Goal: Use online tool/utility: Utilize a website feature to perform a specific function

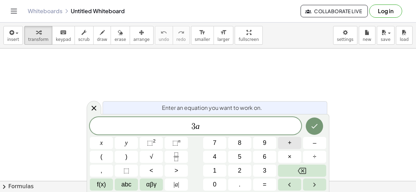
click at [287, 145] on button "+" at bounding box center [289, 143] width 23 height 12
click at [262, 185] on button "=" at bounding box center [264, 185] width 23 height 12
click at [317, 121] on button "Done" at bounding box center [314, 126] width 17 height 17
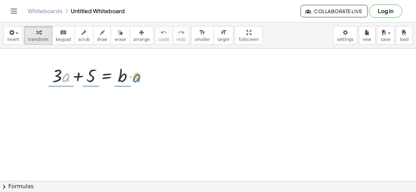
drag, startPoint x: 64, startPoint y: 77, endPoint x: 135, endPoint y: 76, distance: 70.5
click at [135, 76] on div at bounding box center [96, 76] width 94 height 24
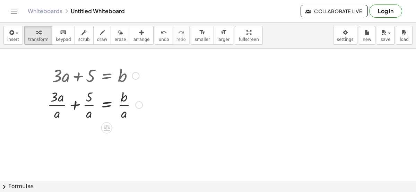
click at [57, 103] on div at bounding box center [95, 104] width 102 height 35
click at [90, 102] on div at bounding box center [95, 104] width 102 height 35
click at [113, 104] on div at bounding box center [95, 104] width 102 height 35
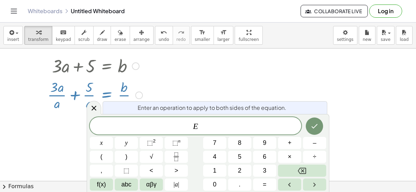
click at [178, 83] on div at bounding box center [208, 172] width 416 height 266
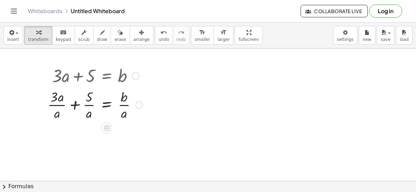
click at [125, 101] on div at bounding box center [95, 104] width 102 height 35
drag, startPoint x: 56, startPoint y: 112, endPoint x: 37, endPoint y: 99, distance: 22.6
click at [37, 99] on div "+ · 3 · a + 5 = b · a + · 3 + 5 = b · a · a · · a · · a" at bounding box center [92, 93] width 111 height 62
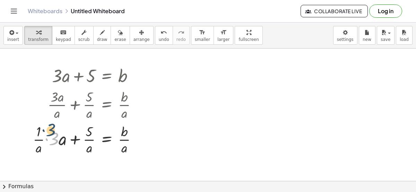
drag, startPoint x: 54, startPoint y: 146, endPoint x: 51, endPoint y: 137, distance: 9.2
click at [51, 137] on div at bounding box center [88, 139] width 117 height 35
drag, startPoint x: 62, startPoint y: 143, endPoint x: 87, endPoint y: 131, distance: 27.6
click at [87, 131] on div at bounding box center [88, 139] width 117 height 35
drag, startPoint x: 64, startPoint y: 140, endPoint x: 135, endPoint y: 148, distance: 71.9
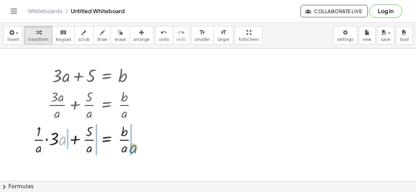
click at [135, 148] on div at bounding box center [88, 139] width 117 height 35
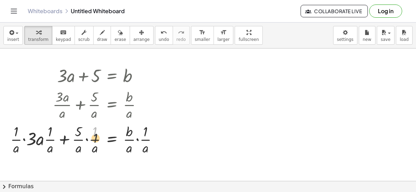
drag, startPoint x: 94, startPoint y: 135, endPoint x: 95, endPoint y: 145, distance: 10.5
click at [95, 145] on div at bounding box center [87, 139] width 160 height 35
click at [111, 36] on button "erase" at bounding box center [120, 35] width 19 height 19
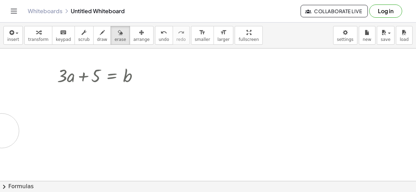
drag, startPoint x: 56, startPoint y: 104, endPoint x: 0, endPoint y: 130, distance: 62.0
click at [0, 130] on div at bounding box center [208, 182] width 416 height 266
drag, startPoint x: 70, startPoint y: 109, endPoint x: 126, endPoint y: 107, distance: 55.6
click at [126, 107] on div at bounding box center [208, 182] width 416 height 266
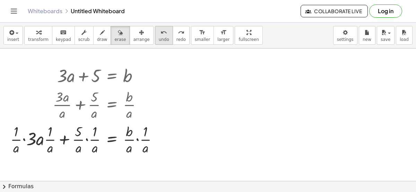
click at [155, 42] on button "undo undo" at bounding box center [164, 35] width 18 height 19
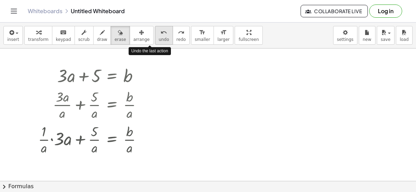
click at [155, 42] on button "undo undo" at bounding box center [164, 35] width 18 height 19
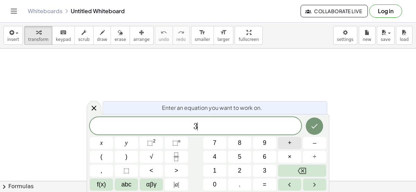
click at [294, 145] on button "+" at bounding box center [289, 143] width 23 height 12
click at [263, 179] on button "=" at bounding box center [264, 185] width 23 height 12
click at [317, 126] on icon "Done" at bounding box center [315, 126] width 8 height 8
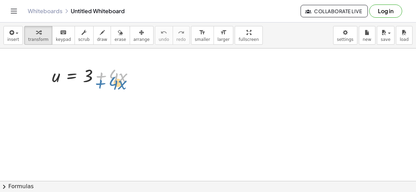
click at [102, 79] on div at bounding box center [96, 76] width 94 height 24
drag, startPoint x: 86, startPoint y: 77, endPoint x: 37, endPoint y: 77, distance: 48.9
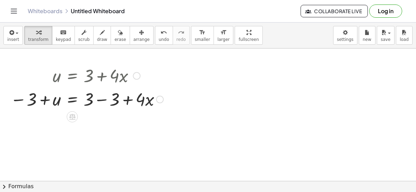
click at [106, 99] on div at bounding box center [87, 99] width 160 height 24
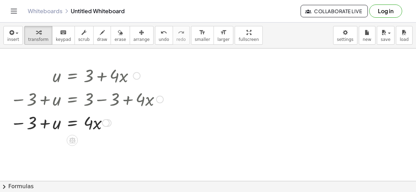
click at [56, 120] on div at bounding box center [87, 123] width 160 height 24
drag, startPoint x: 91, startPoint y: 127, endPoint x: 45, endPoint y: 145, distance: 50.0
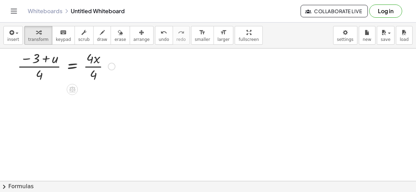
scroll to position [82, 0]
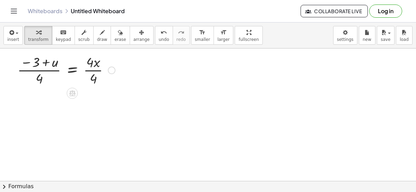
click at [96, 70] on div at bounding box center [87, 69] width 160 height 35
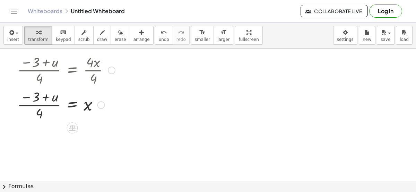
click at [43, 103] on div at bounding box center [87, 104] width 160 height 35
click at [41, 107] on div at bounding box center [87, 104] width 160 height 35
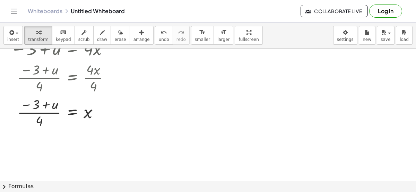
scroll to position [74, 0]
click at [37, 121] on div at bounding box center [87, 112] width 160 height 35
drag, startPoint x: 38, startPoint y: 121, endPoint x: 40, endPoint y: 118, distance: 4.2
click at [40, 118] on div at bounding box center [87, 112] width 160 height 35
drag, startPoint x: 86, startPoint y: 114, endPoint x: 81, endPoint y: 113, distance: 5.3
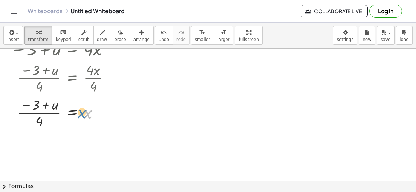
click at [81, 113] on div at bounding box center [87, 112] width 160 height 35
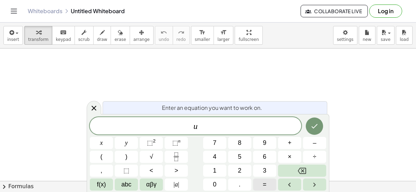
click at [263, 182] on span "=" at bounding box center [265, 184] width 4 height 9
click at [182, 159] on button "Fraction" at bounding box center [176, 157] width 23 height 12
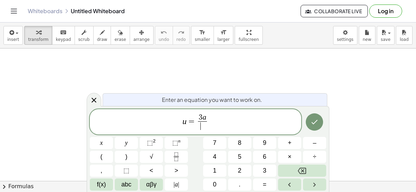
click at [202, 128] on span "​" at bounding box center [202, 125] width 9 height 9
click at [313, 117] on button "Done" at bounding box center [314, 121] width 17 height 17
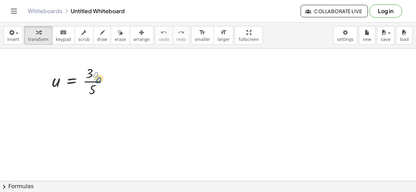
click at [95, 71] on div at bounding box center [83, 81] width 69 height 35
click at [86, 76] on div at bounding box center [83, 81] width 69 height 35
click at [91, 87] on div at bounding box center [83, 81] width 69 height 35
click at [92, 90] on div at bounding box center [83, 81] width 69 height 35
drag, startPoint x: 92, startPoint y: 90, endPoint x: 43, endPoint y: 81, distance: 49.8
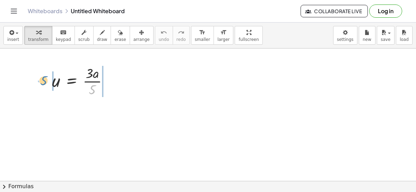
click at [43, 81] on div "· 5 u = · 3 · a · 5" at bounding box center [81, 81] width 78 height 38
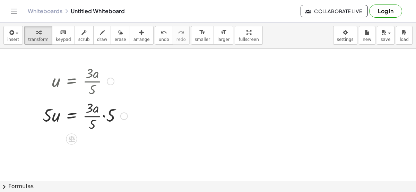
click at [51, 119] on div at bounding box center [85, 115] width 92 height 35
click at [106, 117] on div at bounding box center [85, 115] width 92 height 35
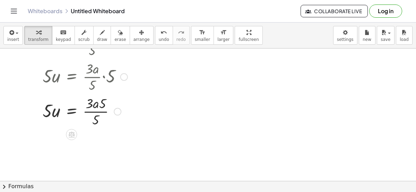
scroll to position [46, 0]
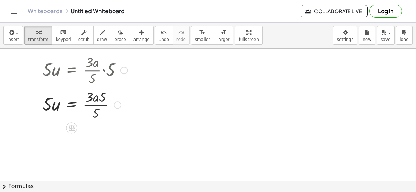
click at [101, 97] on div at bounding box center [85, 104] width 92 height 35
click at [98, 110] on div at bounding box center [85, 104] width 92 height 35
click at [92, 108] on div at bounding box center [85, 104] width 92 height 35
drag, startPoint x: 102, startPoint y: 98, endPoint x: 113, endPoint y: 95, distance: 11.0
click at [113, 95] on div at bounding box center [85, 104] width 92 height 35
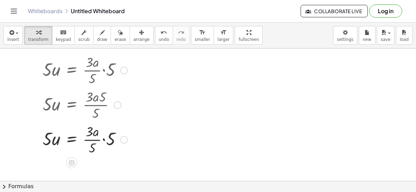
click at [93, 145] on div at bounding box center [85, 139] width 92 height 35
click at [109, 139] on div at bounding box center [85, 139] width 92 height 35
drag, startPoint x: 101, startPoint y: 133, endPoint x: 113, endPoint y: 137, distance: 13.1
click at [113, 137] on div at bounding box center [85, 139] width 92 height 35
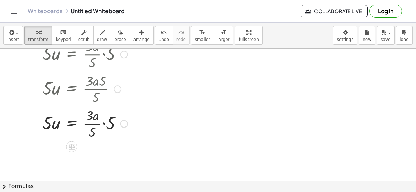
scroll to position [63, 0]
click at [94, 118] on div at bounding box center [85, 122] width 92 height 35
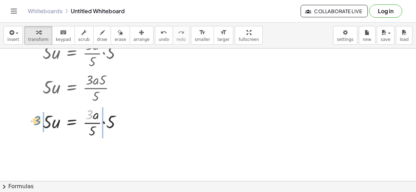
drag, startPoint x: 89, startPoint y: 116, endPoint x: 37, endPoint y: 122, distance: 52.0
click at [37, 122] on div "u = · 3 · a · 5 · 5 · u = · · 3 · a · 5 · 5 · 5 · u = · 3 · a · 5 · 5 · 5 · u =…" at bounding box center [82, 70] width 101 height 143
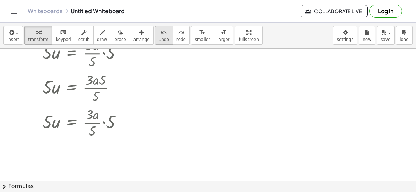
click at [155, 34] on button "undo undo" at bounding box center [164, 35] width 18 height 19
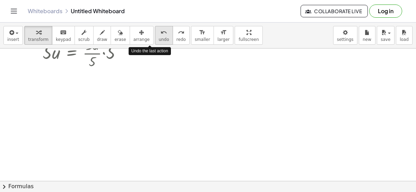
click at [155, 34] on button "undo undo" at bounding box center [164, 35] width 18 height 19
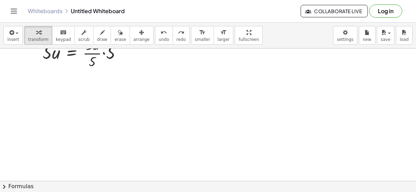
scroll to position [0, 0]
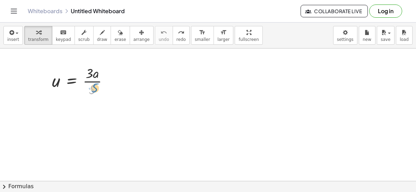
click at [94, 90] on div at bounding box center [83, 81] width 69 height 35
drag, startPoint x: 93, startPoint y: 89, endPoint x: 48, endPoint y: 82, distance: 45.6
click at [48, 82] on div "· 5 u = · 3 · a · 5" at bounding box center [81, 81] width 78 height 38
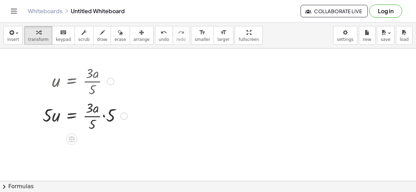
click at [84, 118] on div at bounding box center [85, 115] width 92 height 35
drag, startPoint x: 94, startPoint y: 124, endPoint x: 112, endPoint y: 118, distance: 18.7
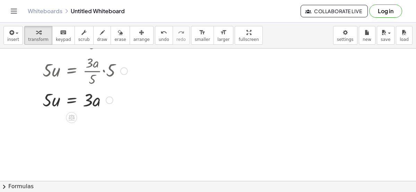
scroll to position [47, 0]
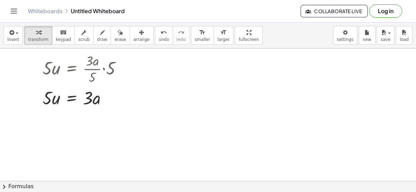
click at [129, 133] on div at bounding box center [208, 134] width 416 height 266
drag, startPoint x: 91, startPoint y: 100, endPoint x: 43, endPoint y: 117, distance: 50.7
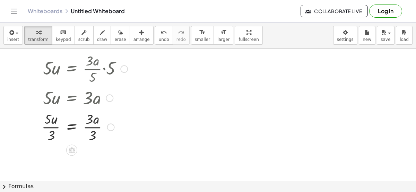
click at [92, 124] on div at bounding box center [84, 126] width 93 height 35
click at [53, 159] on div at bounding box center [84, 161] width 93 height 35
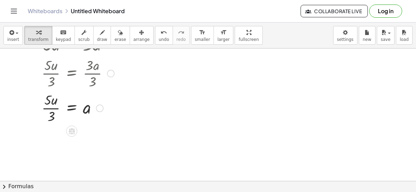
scroll to position [103, 0]
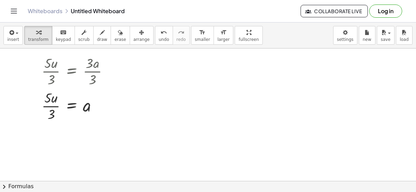
click at [53, 159] on div at bounding box center [208, 79] width 416 height 266
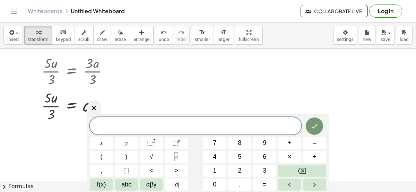
click at [359, 81] on div at bounding box center [208, 79] width 416 height 266
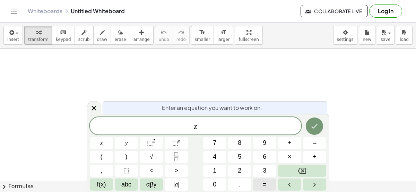
click at [260, 183] on button "=" at bounding box center [264, 185] width 23 height 12
click at [311, 121] on button "Done" at bounding box center [314, 126] width 17 height 17
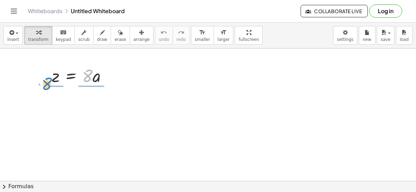
drag, startPoint x: 85, startPoint y: 75, endPoint x: 45, endPoint y: 83, distance: 41.0
click at [45, 83] on div "· 8 z = · 8 · a" at bounding box center [80, 75] width 76 height 27
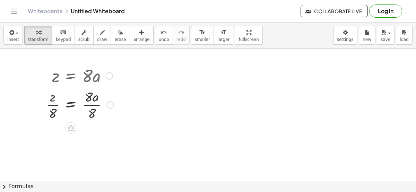
click at [91, 106] on div at bounding box center [80, 104] width 75 height 35
click at [54, 140] on div at bounding box center [80, 139] width 75 height 35
click at [52, 151] on div at bounding box center [80, 139] width 75 height 35
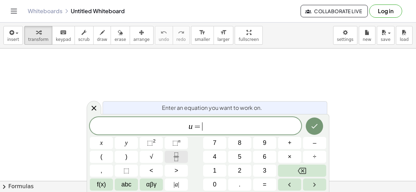
click at [179, 152] on button "Fraction" at bounding box center [176, 157] width 23 height 12
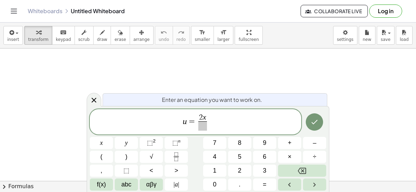
click at [202, 127] on span at bounding box center [203, 125] width 9 height 9
click at [320, 119] on button "Done" at bounding box center [314, 121] width 17 height 17
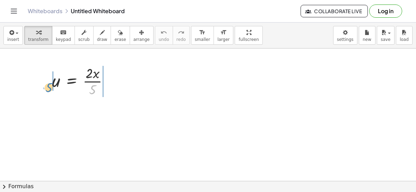
drag, startPoint x: 92, startPoint y: 87, endPoint x: 45, endPoint y: 84, distance: 46.6
click at [45, 84] on div "· 5 u = · 2 · x · 5" at bounding box center [81, 81] width 78 height 38
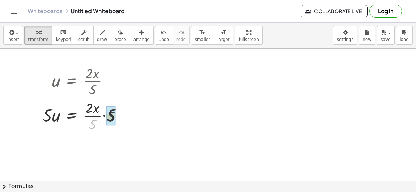
drag, startPoint x: 94, startPoint y: 124, endPoint x: 104, endPoint y: 118, distance: 11.8
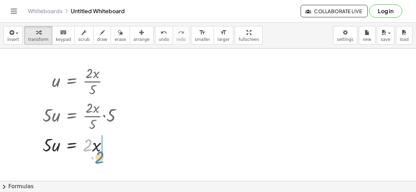
drag, startPoint x: 87, startPoint y: 146, endPoint x: 99, endPoint y: 158, distance: 16.9
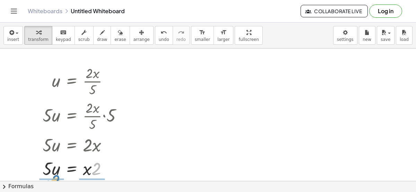
drag, startPoint x: 97, startPoint y: 164, endPoint x: 56, endPoint y: 176, distance: 42.7
click at [56, 176] on div at bounding box center [85, 169] width 92 height 24
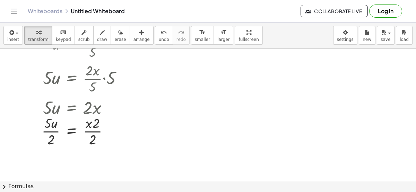
scroll to position [39, 0]
click at [89, 129] on div at bounding box center [84, 129] width 93 height 35
click at [90, 122] on div at bounding box center [84, 129] width 93 height 35
drag, startPoint x: 95, startPoint y: 125, endPoint x: 128, endPoint y: 137, distance: 35.1
click at [128, 137] on div at bounding box center [84, 129] width 93 height 35
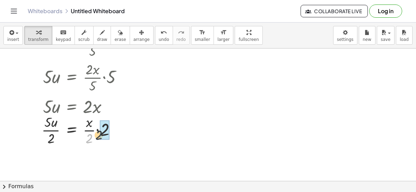
drag, startPoint x: 90, startPoint y: 138, endPoint x: 102, endPoint y: 132, distance: 14.4
click at [84, 134] on div at bounding box center [84, 129] width 93 height 35
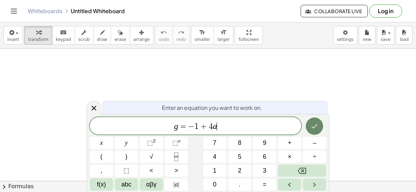
click at [321, 125] on button "Done" at bounding box center [314, 126] width 17 height 17
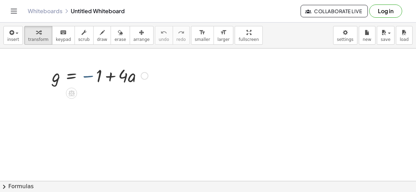
click at [90, 73] on div at bounding box center [100, 76] width 103 height 24
click at [96, 72] on div at bounding box center [100, 72] width 103 height 24
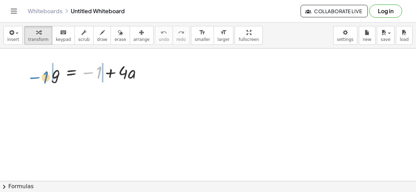
drag, startPoint x: 97, startPoint y: 73, endPoint x: 43, endPoint y: 77, distance: 54.7
click at [43, 77] on div "− 1 g = − 1 + · 4 · a" at bounding box center [98, 71] width 112 height 27
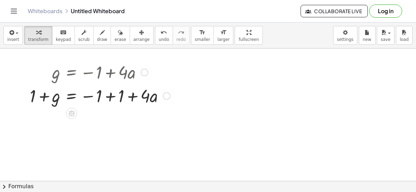
click at [109, 96] on div at bounding box center [100, 96] width 148 height 24
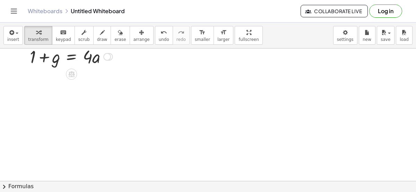
scroll to position [67, 0]
drag, startPoint x: 89, startPoint y: 54, endPoint x: 33, endPoint y: 73, distance: 58.9
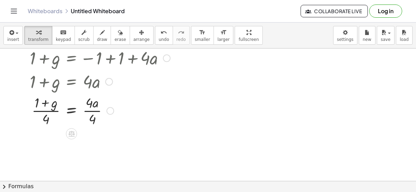
scroll to position [39, 0]
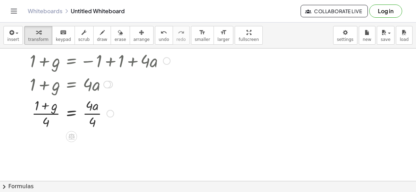
click at [90, 115] on div at bounding box center [100, 113] width 148 height 35
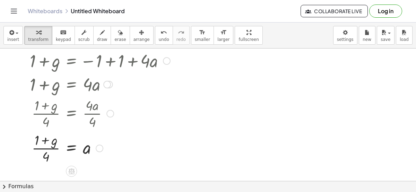
click at [55, 156] on div at bounding box center [100, 147] width 148 height 35
click at [53, 142] on div at bounding box center [100, 147] width 148 height 35
click at [46, 139] on div at bounding box center [100, 147] width 148 height 35
click at [41, 149] on div at bounding box center [100, 147] width 148 height 35
click at [45, 155] on div at bounding box center [100, 147] width 148 height 35
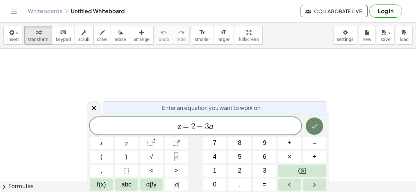
click at [311, 129] on icon "Done" at bounding box center [315, 126] width 8 height 8
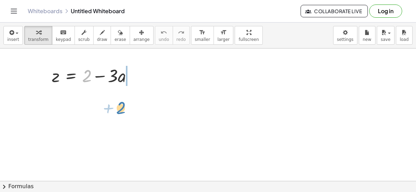
drag, startPoint x: 86, startPoint y: 81, endPoint x: 120, endPoint y: 112, distance: 45.9
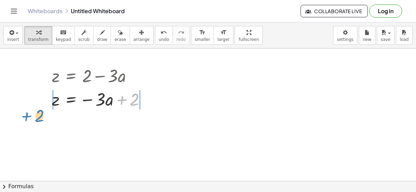
drag, startPoint x: 134, startPoint y: 103, endPoint x: 48, endPoint y: 109, distance: 85.9
click at [48, 109] on div "z = + 2 − · 3 · a + 2 z = + 2 − · 3 · a" at bounding box center [99, 87] width 115 height 51
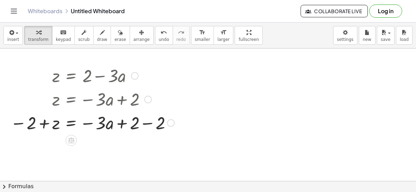
click at [128, 124] on div at bounding box center [92, 123] width 171 height 24
click at [138, 124] on div at bounding box center [92, 123] width 171 height 24
click at [145, 123] on div at bounding box center [92, 123] width 171 height 24
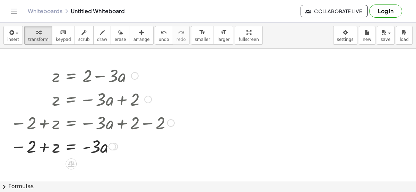
click at [37, 150] on div at bounding box center [92, 146] width 171 height 24
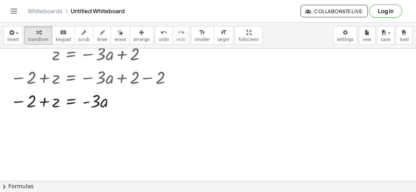
scroll to position [53, 0]
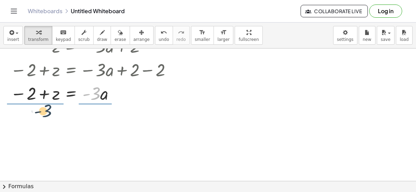
drag, startPoint x: 96, startPoint y: 92, endPoint x: 41, endPoint y: 108, distance: 57.3
click at [41, 108] on div "z = + 2 − · 3 · a z = − · 3 · a + 2 − 2 + z = − · 3 · a + 2 − 2 − 2 + z = − · 3…" at bounding box center [208, 150] width 416 height 311
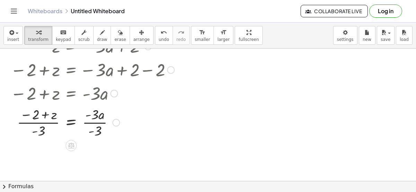
click at [95, 118] on div at bounding box center [92, 122] width 171 height 35
click at [90, 107] on div at bounding box center [92, 122] width 171 height 35
click at [106, 126] on div at bounding box center [92, 122] width 171 height 35
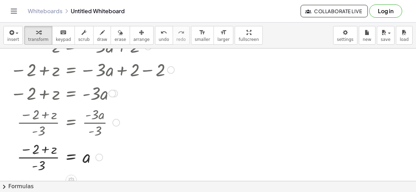
click at [47, 154] on div at bounding box center [92, 157] width 171 height 35
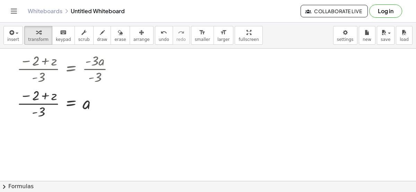
scroll to position [107, 0]
click at [87, 106] on div at bounding box center [92, 102] width 171 height 35
drag, startPoint x: 41, startPoint y: 110, endPoint x: 96, endPoint y: 103, distance: 55.9
click at [96, 103] on div at bounding box center [92, 102] width 171 height 35
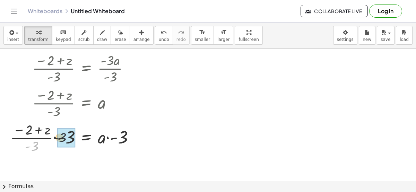
drag, startPoint x: 35, startPoint y: 142, endPoint x: 62, endPoint y: 134, distance: 27.8
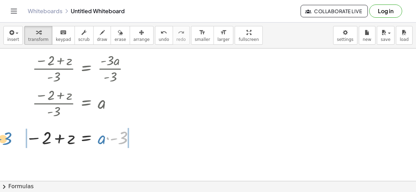
drag, startPoint x: 124, startPoint y: 138, endPoint x: 9, endPoint y: 138, distance: 114.9
click at [9, 138] on div "z = + 2 − · 3 · a z = − · 3 · a + 2 − 2 + z = − · 3 · a + 2 − 2 − 2 + z = − · 3…" at bounding box center [208, 96] width 416 height 311
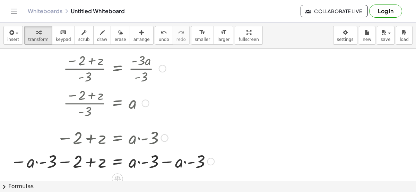
click at [66, 161] on div at bounding box center [115, 161] width 217 height 24
click at [54, 162] on div at bounding box center [115, 161] width 217 height 24
click at [53, 162] on div at bounding box center [129, 161] width 189 height 24
drag, startPoint x: 42, startPoint y: 162, endPoint x: 58, endPoint y: 166, distance: 16.6
click at [58, 166] on div at bounding box center [129, 161] width 189 height 24
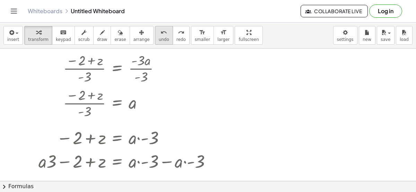
click at [159, 39] on span "undo" at bounding box center [164, 39] width 10 height 5
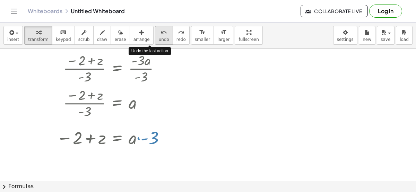
click at [159, 39] on span "undo" at bounding box center [164, 39] width 10 height 5
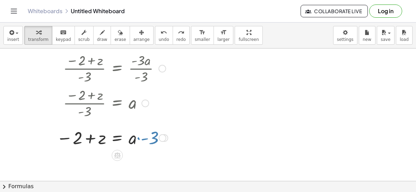
click at [138, 149] on div "z = + 2 − · 3 · a z = − · 3 · a + 2 − 2 + z = − · 3 · a + 2 − 2 − 2 + z = − · 3…" at bounding box center [136, 53] width 180 height 196
click at [166, 124] on div "z = + 2 − · 3 · a z = − · 3 · a + 2 − 2 + z = − · 3 · a + 2 − 2 − 2 + z = − · 3…" at bounding box center [136, 53] width 180 height 196
click at [117, 127] on div at bounding box center [138, 138] width 171 height 24
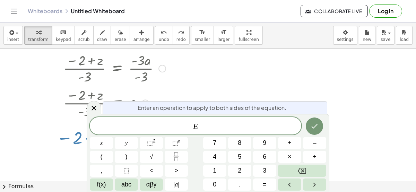
click at [192, 86] on div at bounding box center [138, 102] width 171 height 35
click at [97, 107] on icon at bounding box center [94, 108] width 8 height 8
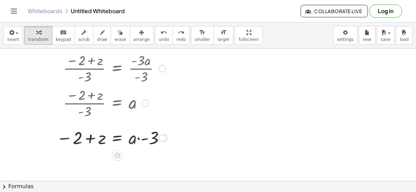
click at [142, 137] on div at bounding box center [138, 138] width 171 height 24
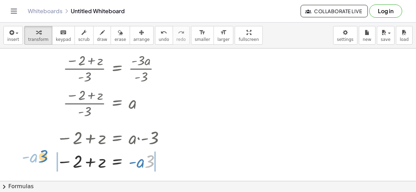
drag, startPoint x: 149, startPoint y: 165, endPoint x: 42, endPoint y: 159, distance: 107.0
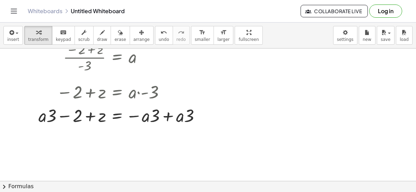
scroll to position [153, 0]
click at [183, 116] on div at bounding box center [129, 115] width 189 height 24
click at [167, 118] on div at bounding box center [129, 115] width 189 height 24
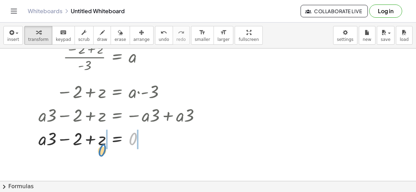
drag, startPoint x: 133, startPoint y: 141, endPoint x: 103, endPoint y: 151, distance: 32.3
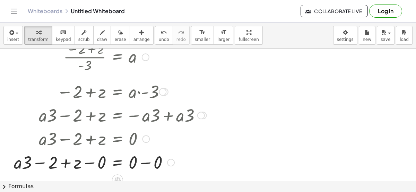
click at [144, 161] on div at bounding box center [117, 162] width 214 height 24
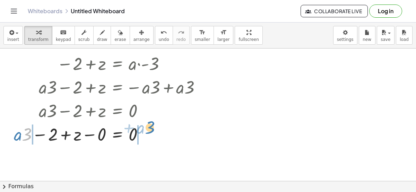
drag, startPoint x: 23, startPoint y: 137, endPoint x: 146, endPoint y: 129, distance: 123.1
click at [146, 129] on div at bounding box center [117, 134] width 214 height 24
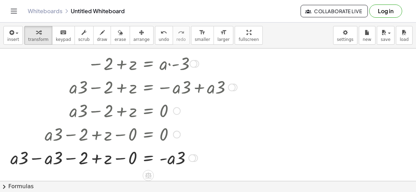
click at [172, 157] on div at bounding box center [131, 158] width 248 height 24
click at [162, 159] on div at bounding box center [131, 158] width 248 height 24
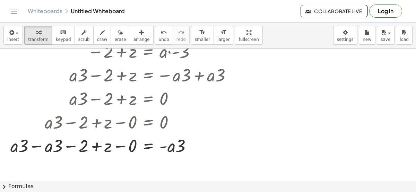
scroll to position [191, 0]
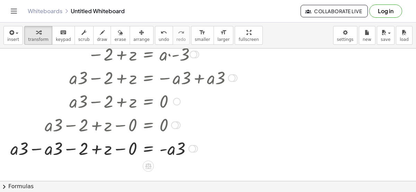
click at [104, 152] on div at bounding box center [131, 148] width 248 height 24
click at [59, 142] on div at bounding box center [131, 148] width 248 height 24
click at [48, 150] on div at bounding box center [131, 148] width 248 height 24
drag, startPoint x: 174, startPoint y: 123, endPoint x: 200, endPoint y: 94, distance: 39.1
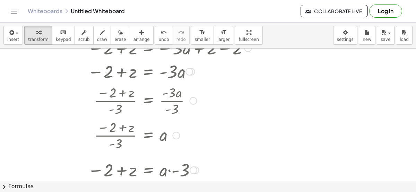
scroll to position [0, 0]
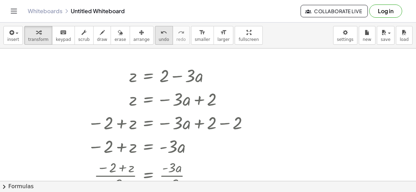
click at [159, 40] on span "undo" at bounding box center [164, 39] width 10 height 5
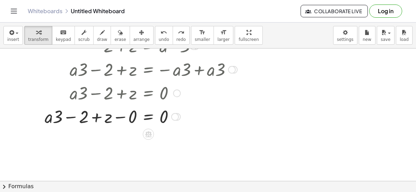
scroll to position [214, 0]
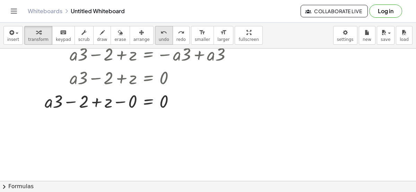
click at [161, 31] on icon "undo" at bounding box center [164, 32] width 7 height 8
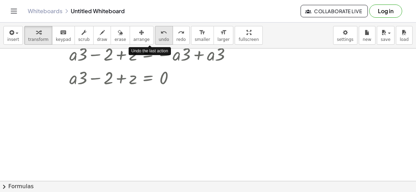
click at [161, 31] on icon "undo" at bounding box center [164, 32] width 7 height 8
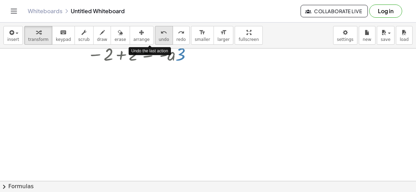
click at [161, 31] on icon "undo" at bounding box center [164, 32] width 7 height 8
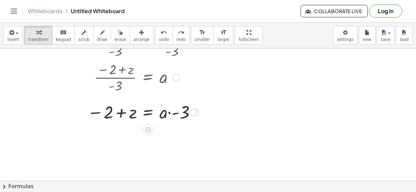
scroll to position [133, 0]
click at [161, 35] on icon "undo" at bounding box center [164, 32] width 7 height 8
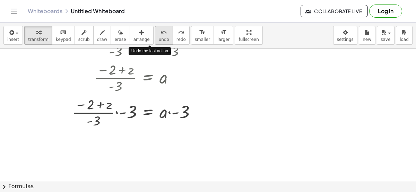
click at [161, 35] on icon "undo" at bounding box center [164, 32] width 7 height 8
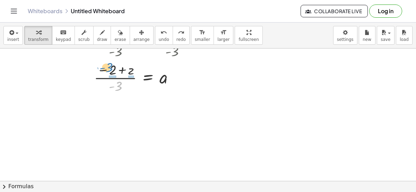
drag, startPoint x: 118, startPoint y: 84, endPoint x: 109, endPoint y: 65, distance: 20.6
click at [109, 65] on div at bounding box center [169, 77] width 171 height 35
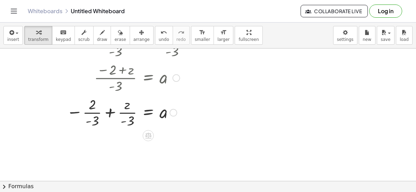
click at [126, 113] on div at bounding box center [159, 112] width 192 height 35
click at [100, 115] on div at bounding box center [159, 112] width 192 height 35
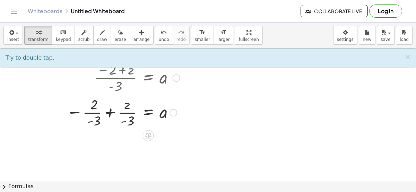
click at [92, 112] on div at bounding box center [159, 112] width 192 height 35
click at [76, 111] on div at bounding box center [159, 112] width 192 height 35
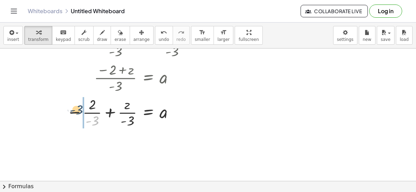
drag, startPoint x: 94, startPoint y: 118, endPoint x: 80, endPoint y: 102, distance: 21.2
click at [80, 102] on div at bounding box center [159, 112] width 192 height 35
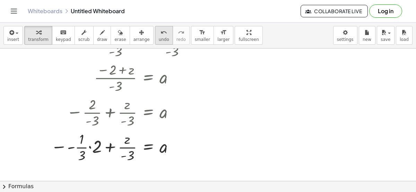
click at [161, 34] on icon "undo" at bounding box center [164, 32] width 7 height 8
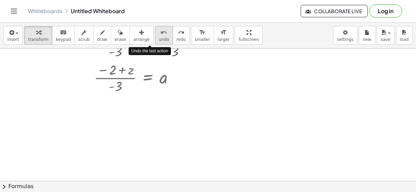
click at [161, 34] on icon "undo" at bounding box center [164, 32] width 7 height 8
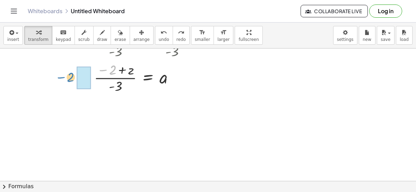
drag, startPoint x: 112, startPoint y: 69, endPoint x: 69, endPoint y: 76, distance: 43.4
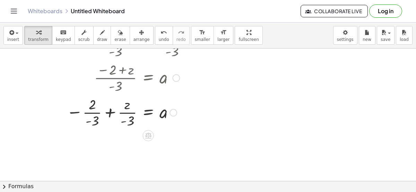
click at [91, 112] on div at bounding box center [159, 112] width 192 height 35
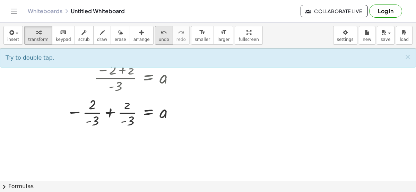
click at [161, 34] on icon "undo" at bounding box center [164, 32] width 7 height 8
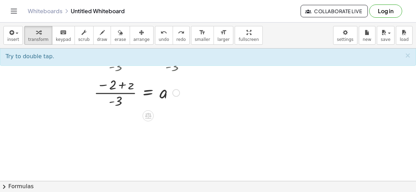
scroll to position [116, 0]
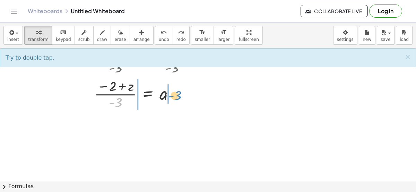
drag, startPoint x: 116, startPoint y: 102, endPoint x: 175, endPoint y: 95, distance: 59.4
click at [175, 95] on div at bounding box center [169, 93] width 171 height 35
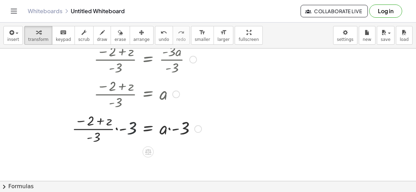
click at [130, 129] on div at bounding box center [162, 128] width 186 height 35
drag, startPoint x: 102, startPoint y: 136, endPoint x: 132, endPoint y: 123, distance: 33.2
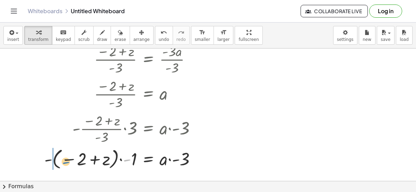
drag, startPoint x: 129, startPoint y: 160, endPoint x: 54, endPoint y: 162, distance: 74.7
click at [54, 162] on div at bounding box center [148, 158] width 214 height 25
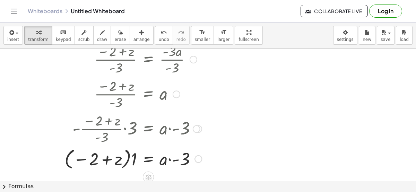
click at [89, 158] on div at bounding box center [158, 158] width 194 height 25
click at [119, 154] on div at bounding box center [158, 158] width 194 height 25
click at [138, 158] on div at bounding box center [158, 158] width 194 height 25
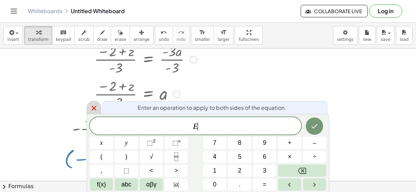
click at [94, 112] on div at bounding box center [94, 108] width 15 height 14
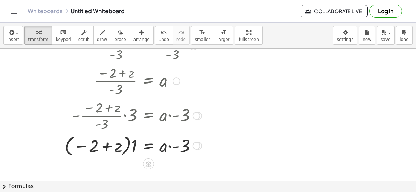
scroll to position [129, 0]
